Goal: Find specific fact: Find specific fact

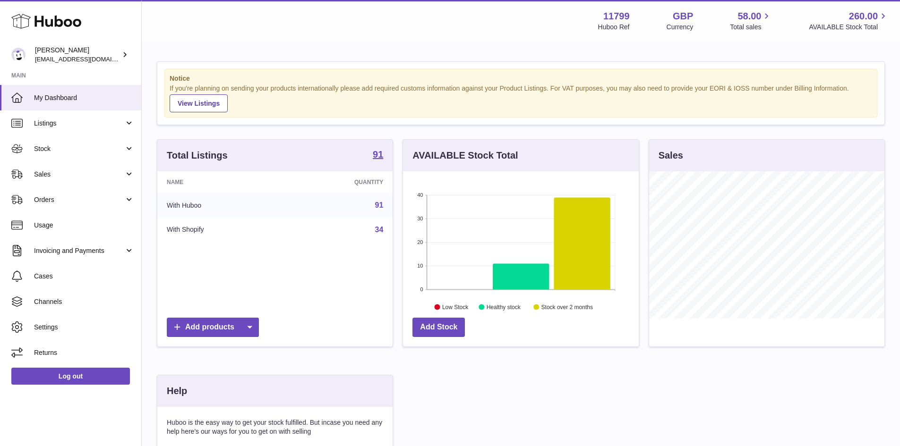
scroll to position [147, 236]
click at [51, 174] on span "Sales" at bounding box center [79, 174] width 90 height 9
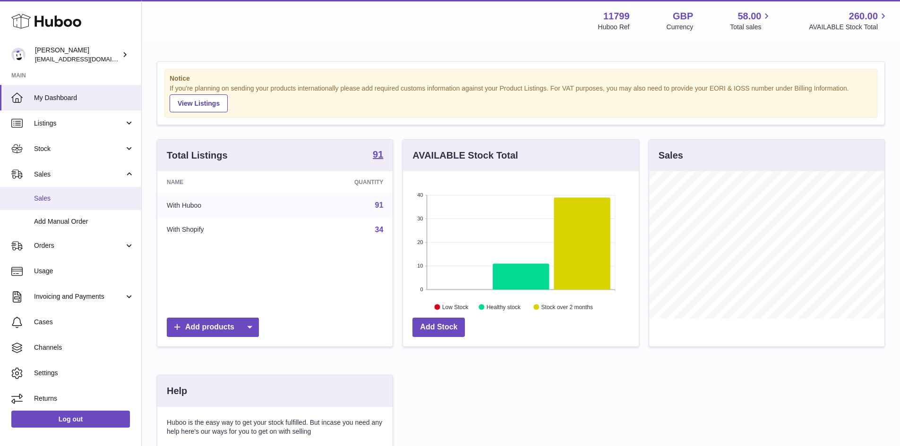
click at [50, 197] on span "Sales" at bounding box center [84, 198] width 100 height 9
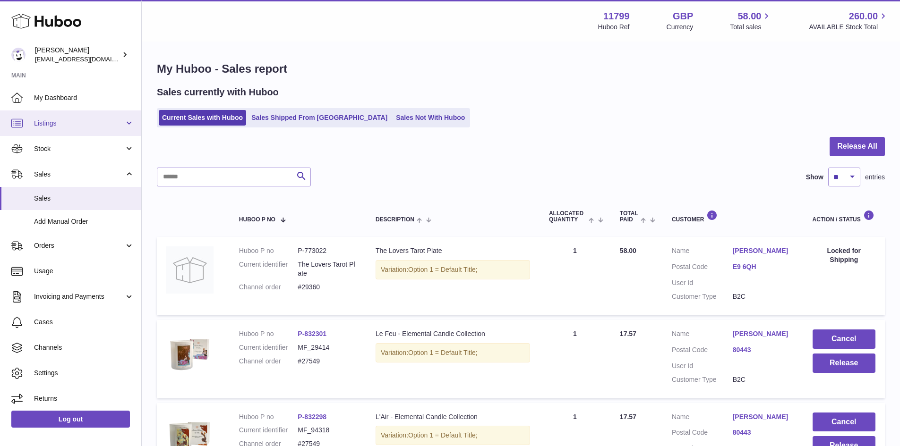
click at [38, 122] on span "Listings" at bounding box center [79, 123] width 90 height 9
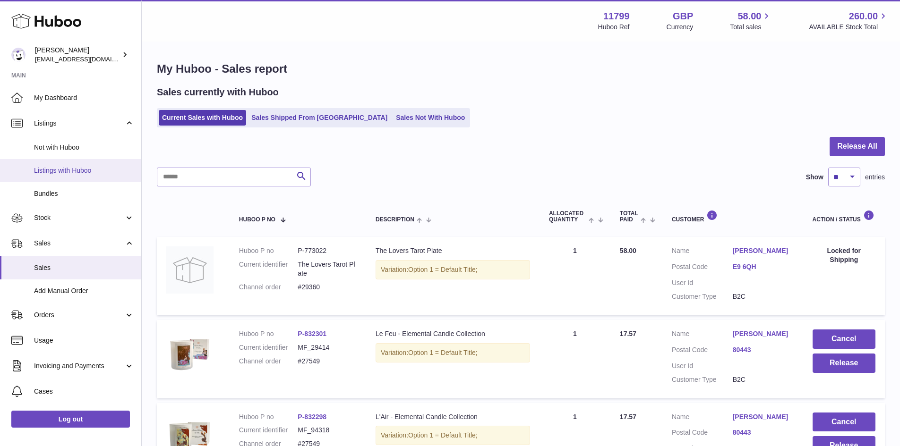
click at [55, 167] on span "Listings with Huboo" at bounding box center [84, 170] width 100 height 9
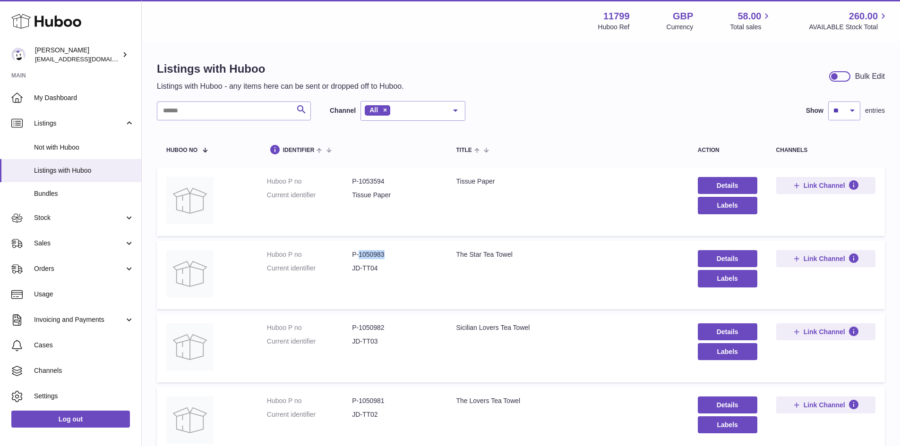
drag, startPoint x: 395, startPoint y: 257, endPoint x: 359, endPoint y: 257, distance: 36.4
click at [359, 257] on dd "P-1050983" at bounding box center [394, 254] width 85 height 9
copy dd "1050983"
drag, startPoint x: 376, startPoint y: 328, endPoint x: 359, endPoint y: 329, distance: 17.0
click at [359, 329] on dd "P-1050982" at bounding box center [394, 328] width 85 height 9
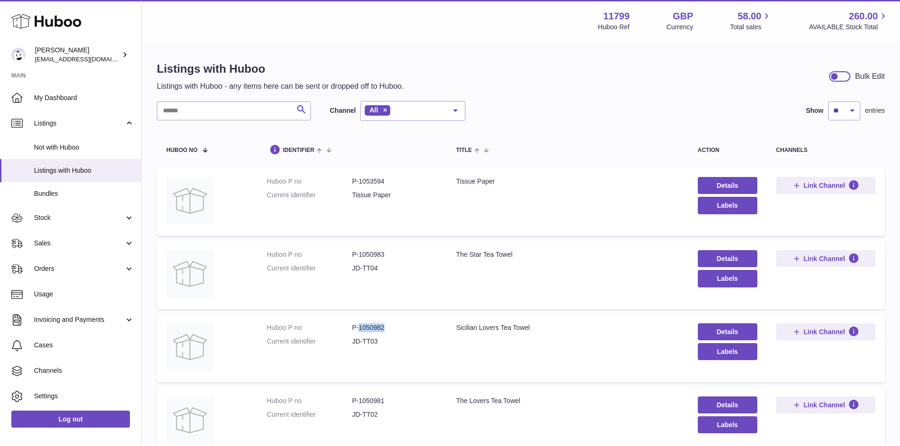
copy dd "1050982"
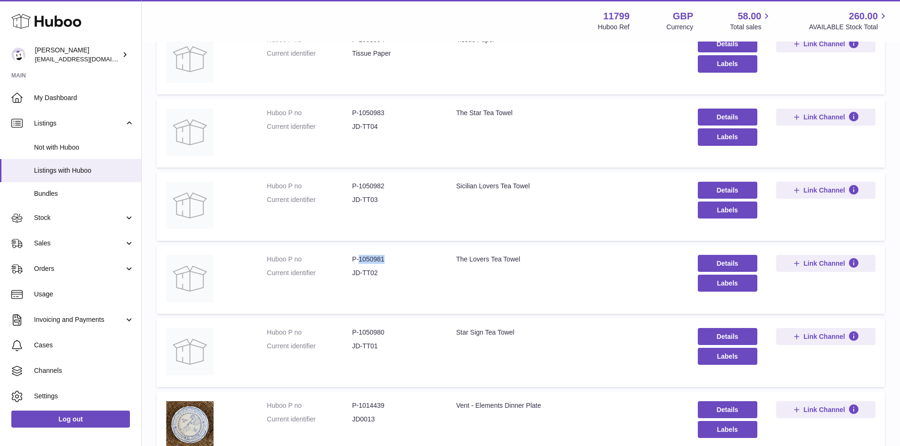
drag, startPoint x: 394, startPoint y: 261, endPoint x: 357, endPoint y: 261, distance: 37.3
click at [357, 261] on dd "P-1050981" at bounding box center [394, 259] width 85 height 9
copy dd "1050981"
drag, startPoint x: 395, startPoint y: 326, endPoint x: 377, endPoint y: 343, distance: 25.1
click at [357, 328] on td "Huboo P no P-1050980 Current identifier JD-TT01" at bounding box center [351, 353] width 189 height 68
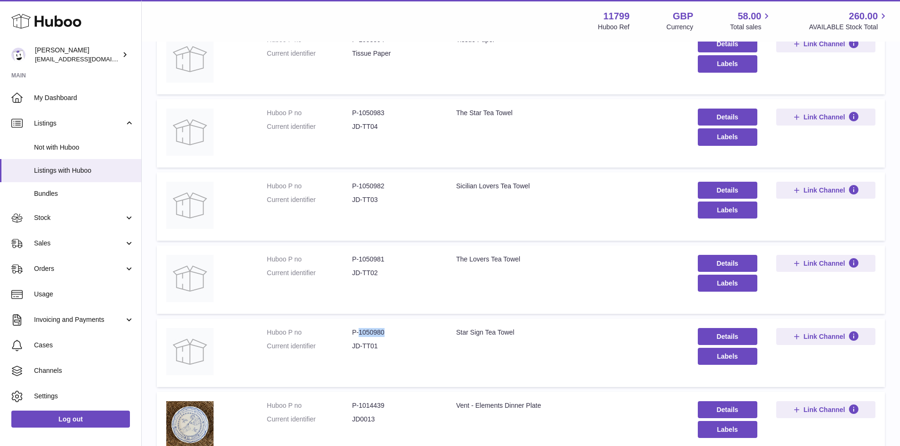
copy dd "1050980"
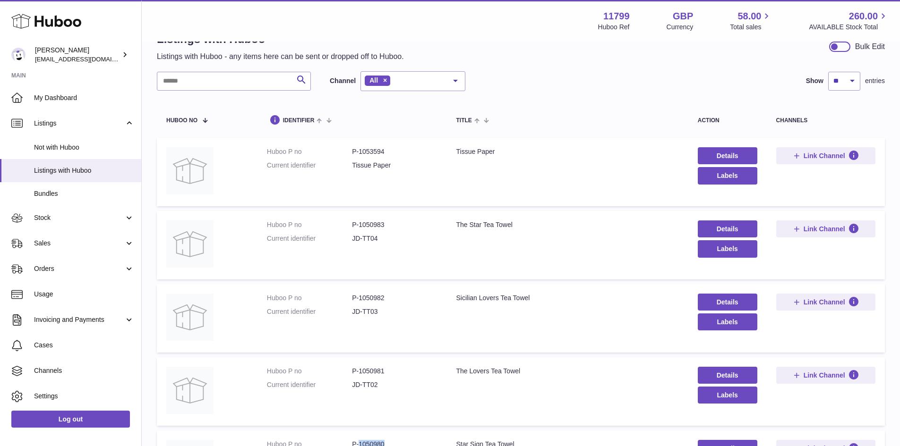
scroll to position [0, 0]
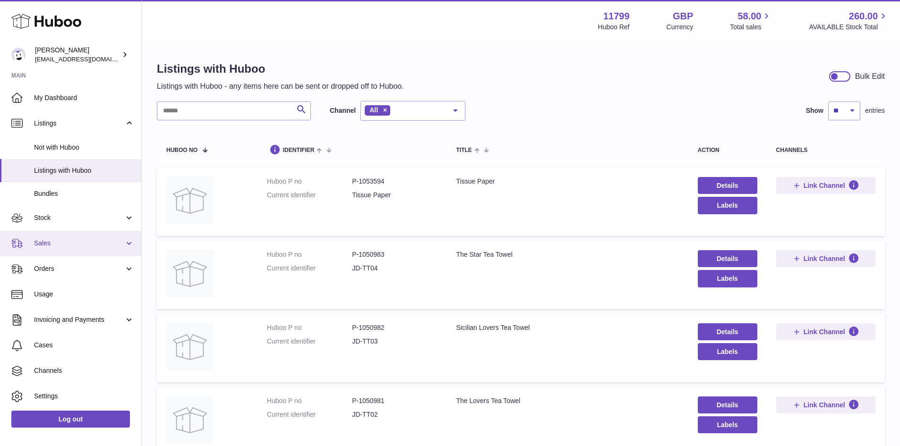
click at [48, 243] on span "Sales" at bounding box center [79, 243] width 90 height 9
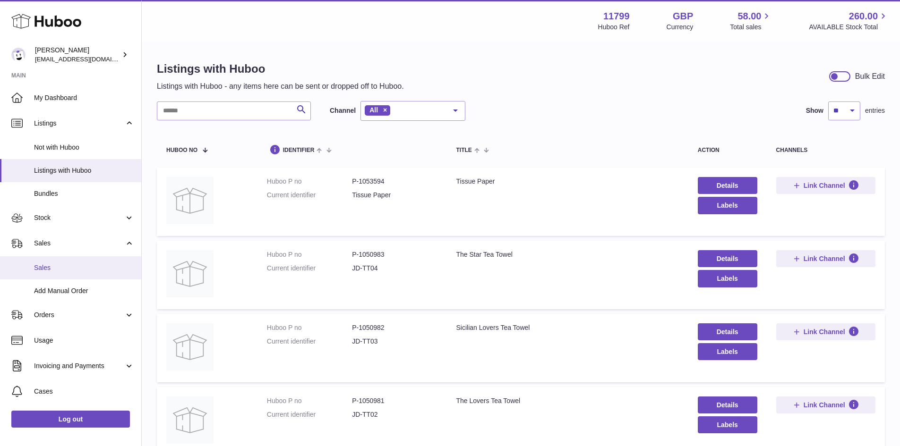
click at [52, 269] on span "Sales" at bounding box center [84, 268] width 100 height 9
